Goal: Navigation & Orientation: Find specific page/section

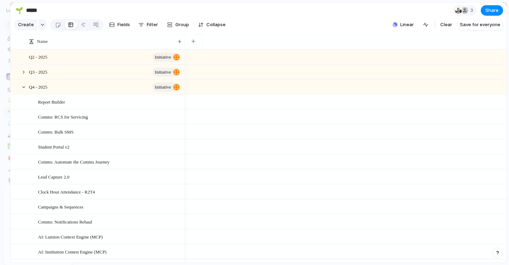
drag, startPoint x: 77, startPoint y: 11, endPoint x: 10, endPoint y: 16, distance: 67.1
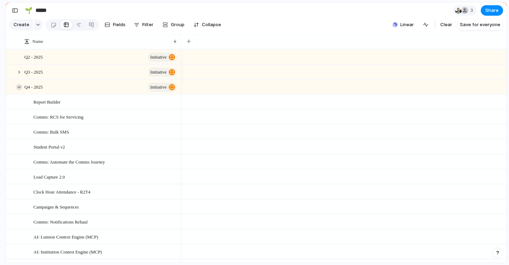
click at [17, 86] on div at bounding box center [19, 87] width 6 height 6
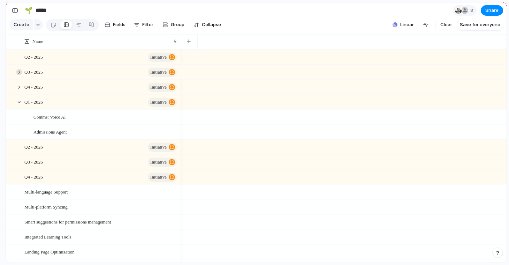
click at [18, 71] on div at bounding box center [19, 72] width 6 height 6
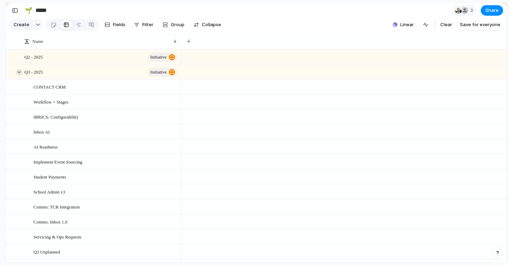
click at [21, 71] on div at bounding box center [19, 72] width 6 height 6
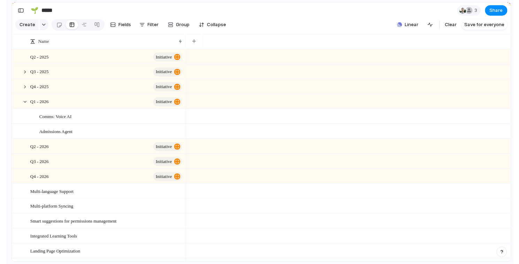
scroll to position [11, 0]
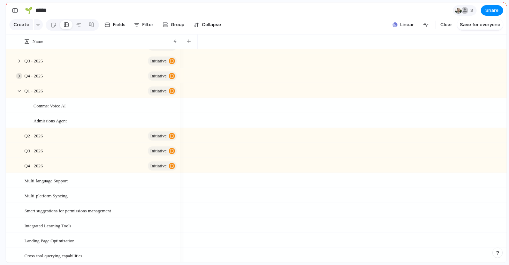
click at [18, 76] on div at bounding box center [19, 76] width 6 height 6
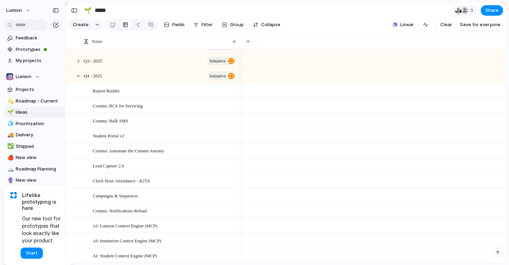
drag, startPoint x: 5, startPoint y: 10, endPoint x: 65, endPoint y: 17, distance: 60.0
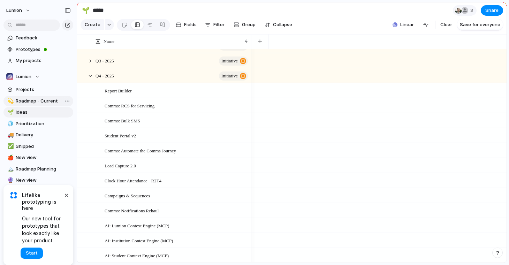
click at [43, 102] on span "Roadmap - Current" at bounding box center [43, 101] width 55 height 7
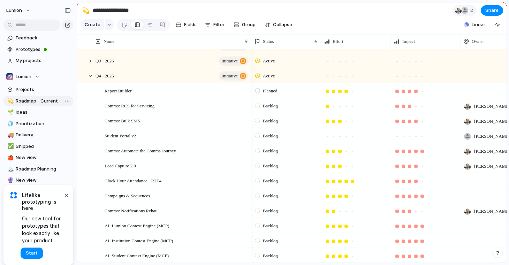
type input "**********"
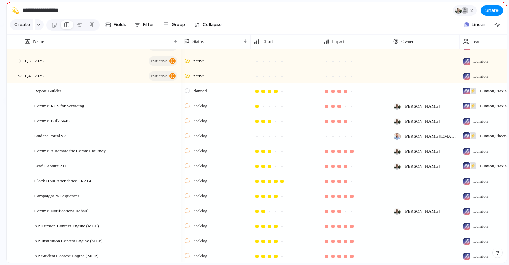
drag, startPoint x: 77, startPoint y: 15, endPoint x: 6, endPoint y: 16, distance: 70.4
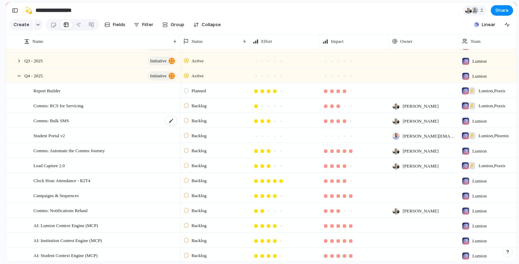
click at [64, 123] on span "Comms: Bulk SMS" at bounding box center [51, 120] width 36 height 8
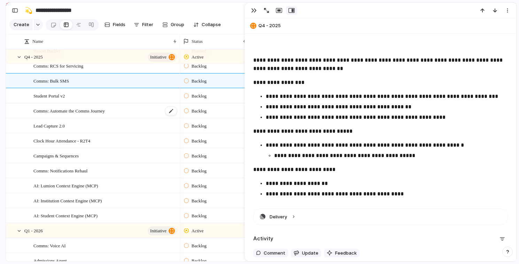
scroll to position [64, 0]
